Goal: Find specific page/section: Find specific page/section

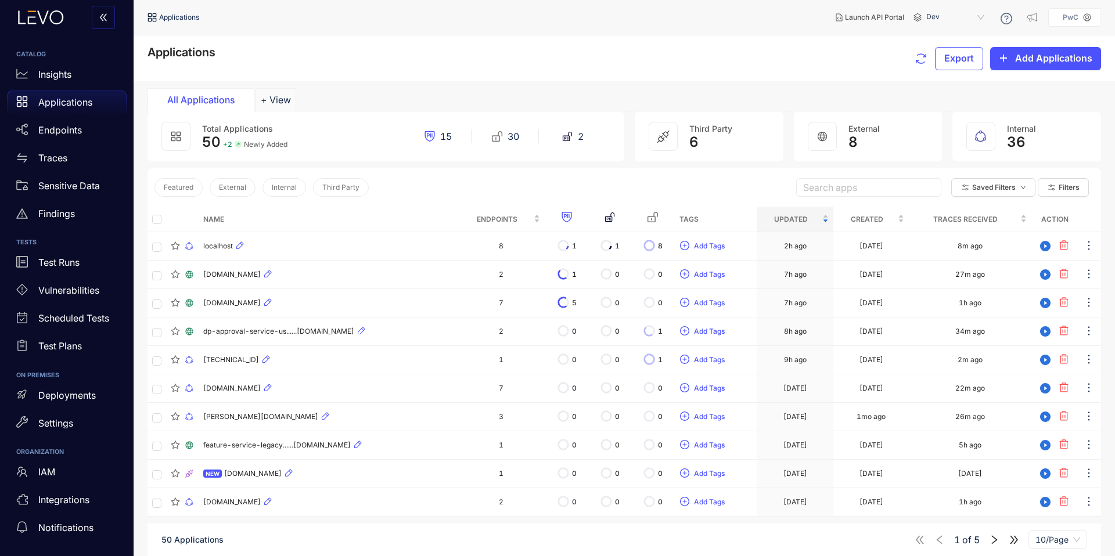
scroll to position [83, 0]
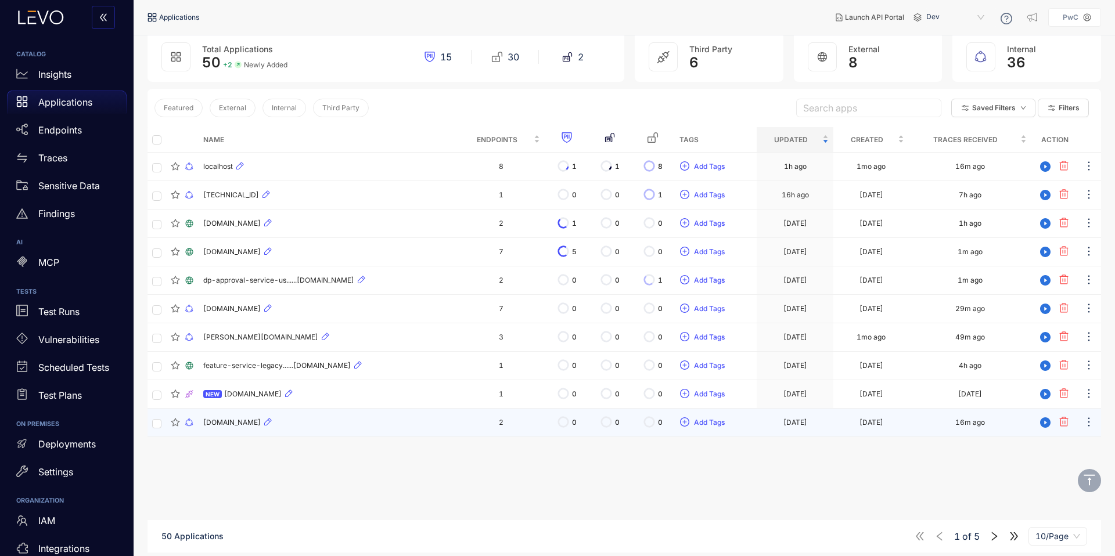
scroll to position [83, 0]
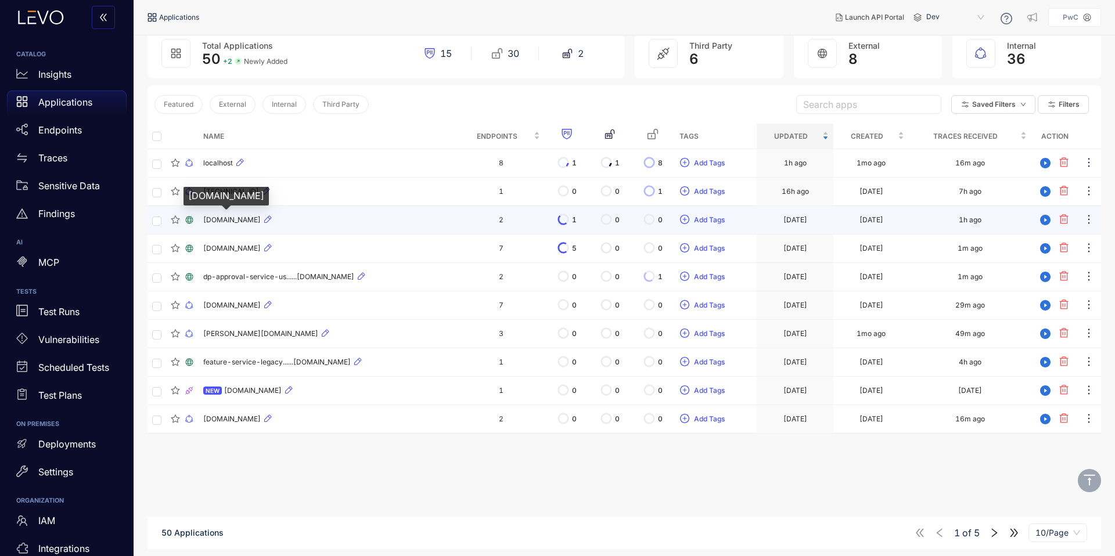
click at [239, 222] on span "[DOMAIN_NAME]" at bounding box center [231, 220] width 57 height 8
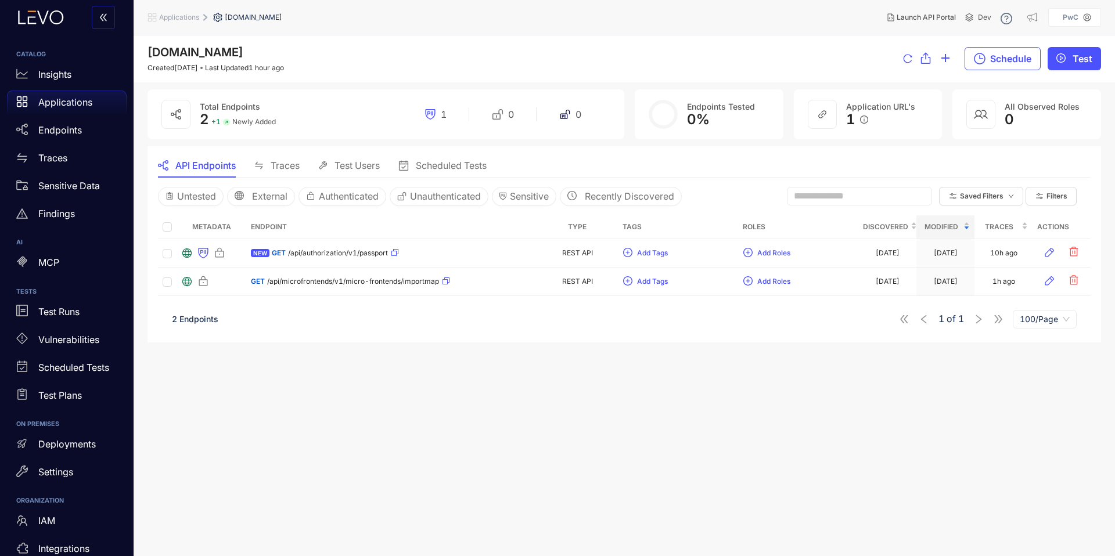
click at [293, 168] on span "Traces" at bounding box center [285, 165] width 29 height 10
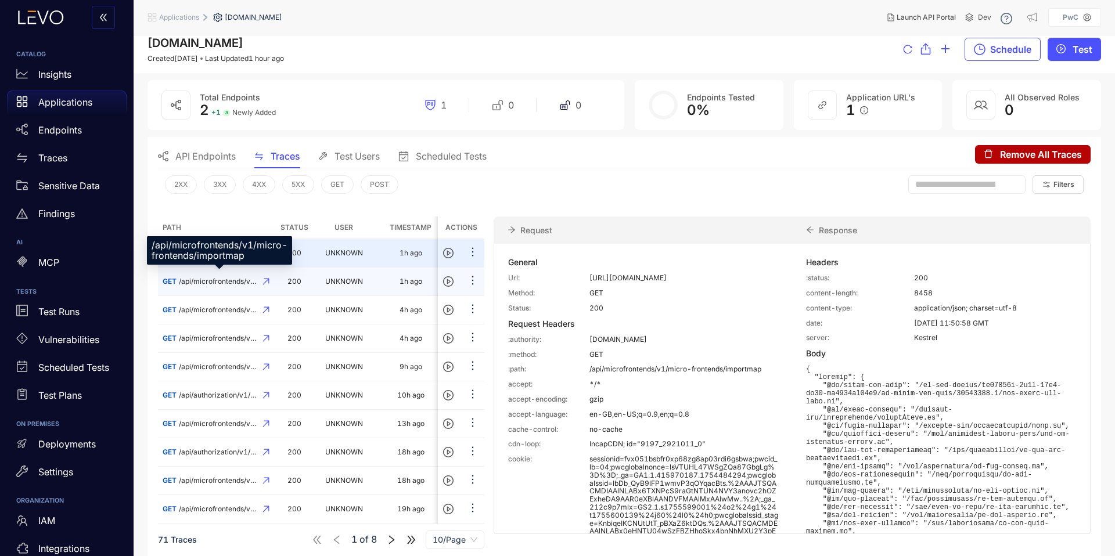
click at [195, 280] on span "/api/microfrontends/v1/micro-frontends/importmap" at bounding box center [219, 281] width 81 height 8
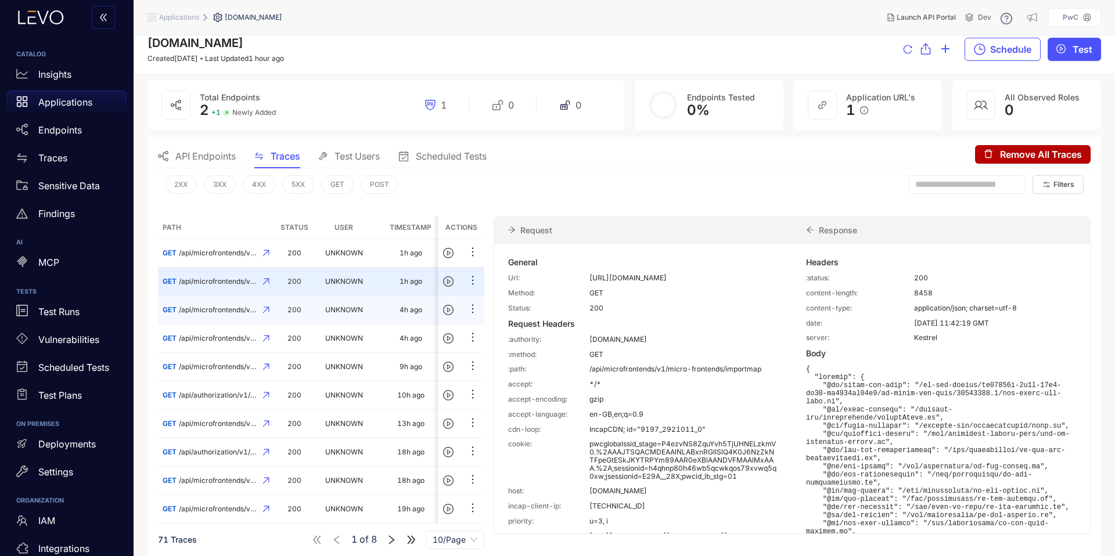
click at [210, 308] on span "/api/microfrontends/v1/micro-frontends/importmap" at bounding box center [219, 310] width 81 height 8
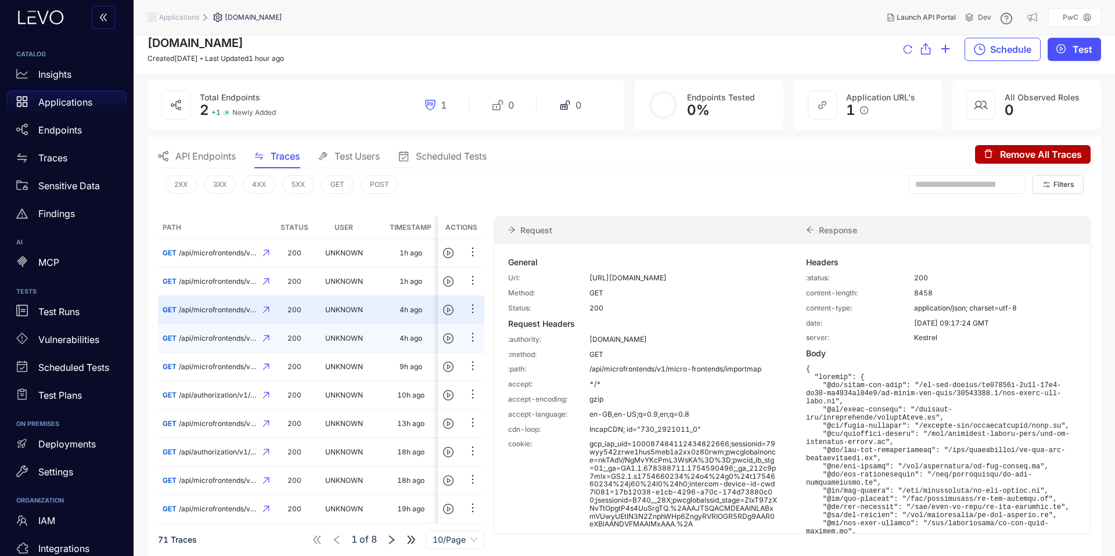
click at [222, 343] on td "GET /api/microfrontends/v1/micro-frontends/importmap" at bounding box center [216, 339] width 116 height 28
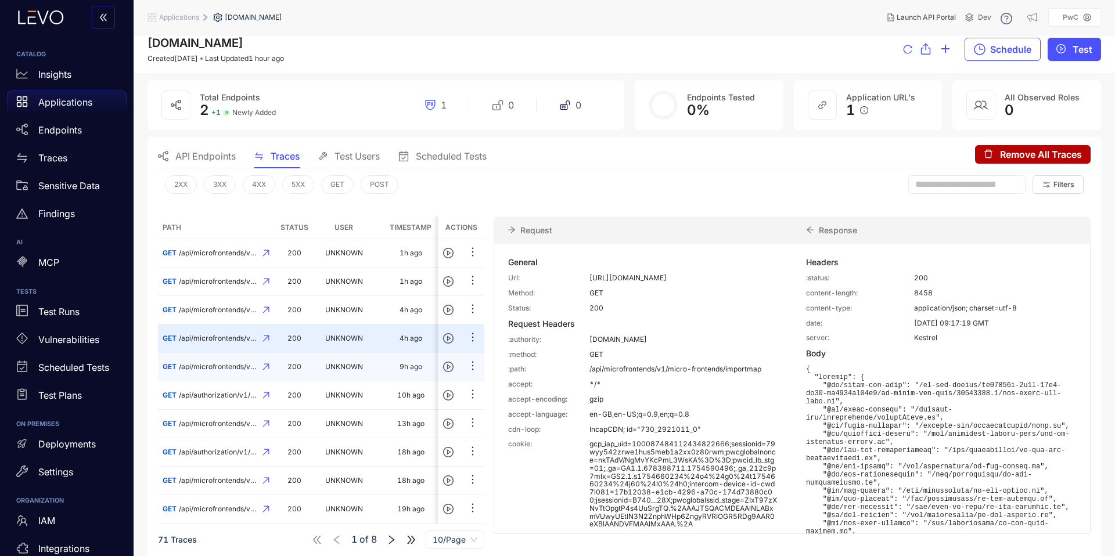
click at [225, 355] on td "GET /api/microfrontends/v1/micro-frontends/importmap" at bounding box center [216, 367] width 116 height 28
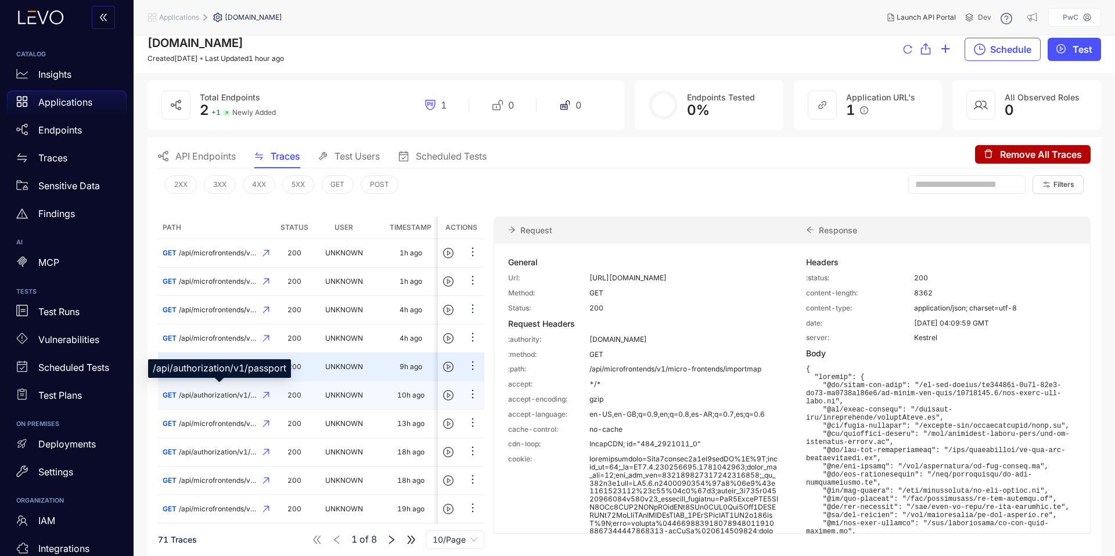
click at [224, 391] on span "/api/authorization/v1/passport" at bounding box center [219, 395] width 81 height 8
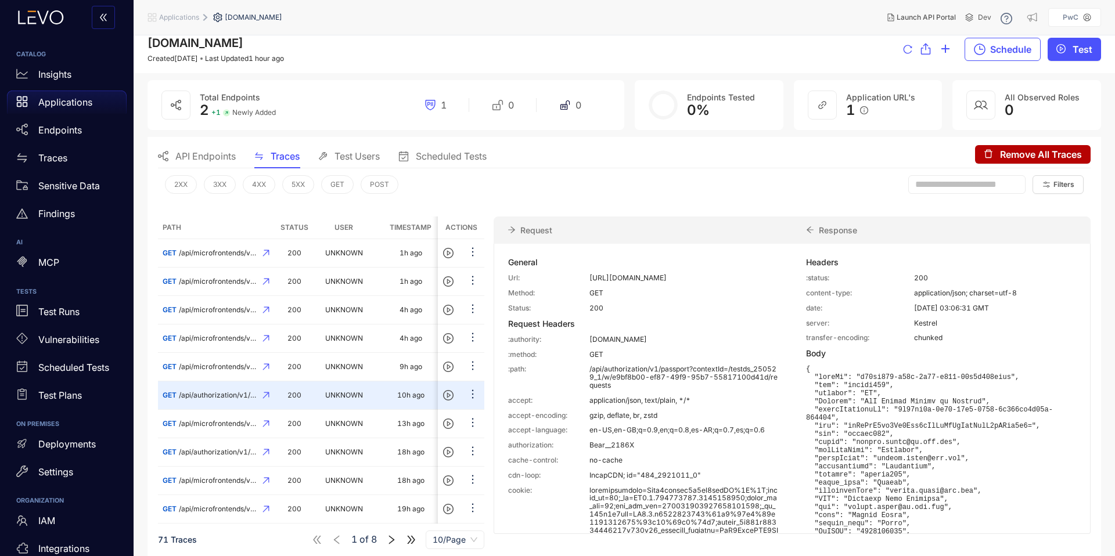
click at [391, 539] on icon "right" at bounding box center [391, 540] width 10 height 10
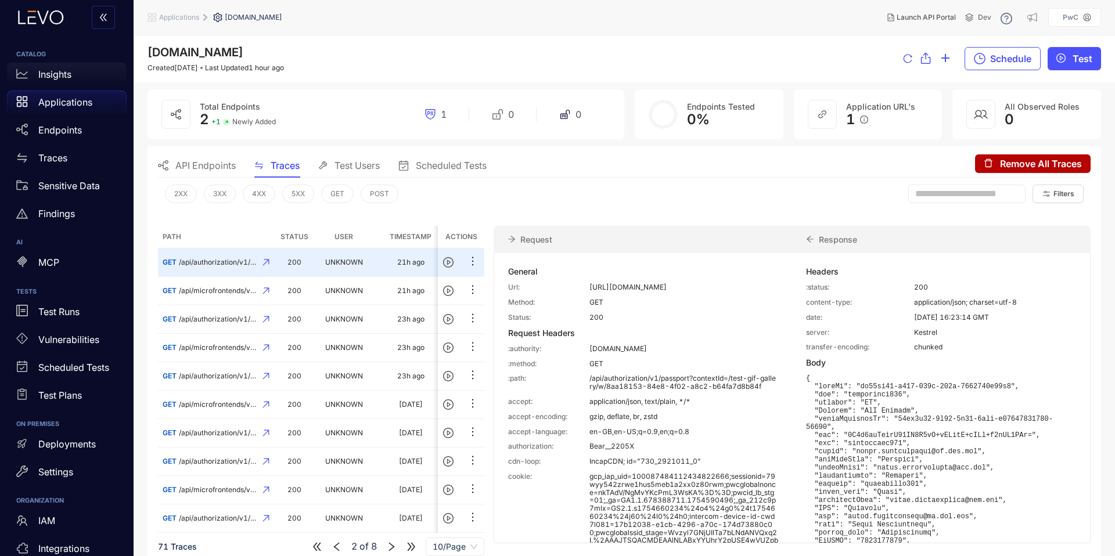
click at [80, 81] on div "Insights" at bounding box center [67, 74] width 120 height 23
